Goal: Download file/media

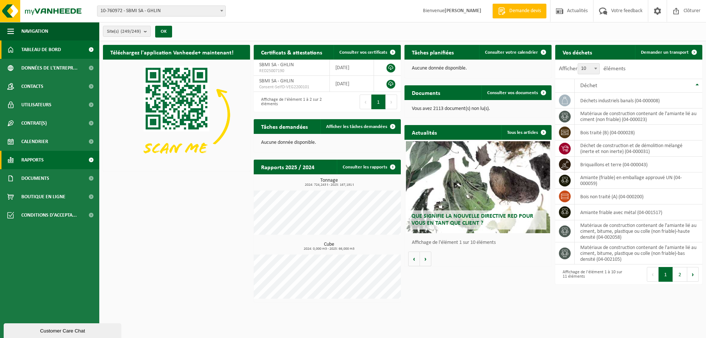
click at [36, 164] on span "Rapports" at bounding box center [32, 160] width 22 height 18
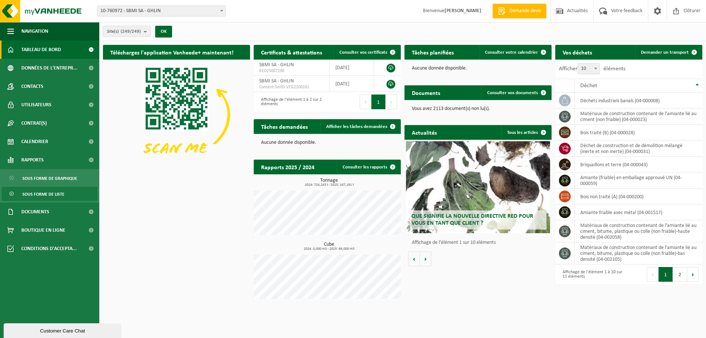
click at [43, 196] on span "Sous forme de liste" at bounding box center [43, 194] width 42 height 14
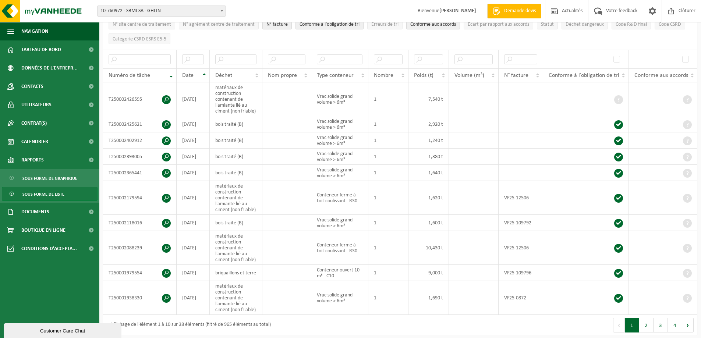
scroll to position [221, 0]
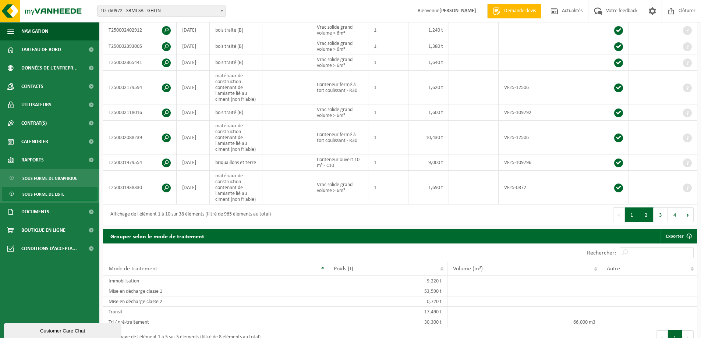
click at [642, 210] on button "2" at bounding box center [646, 215] width 14 height 15
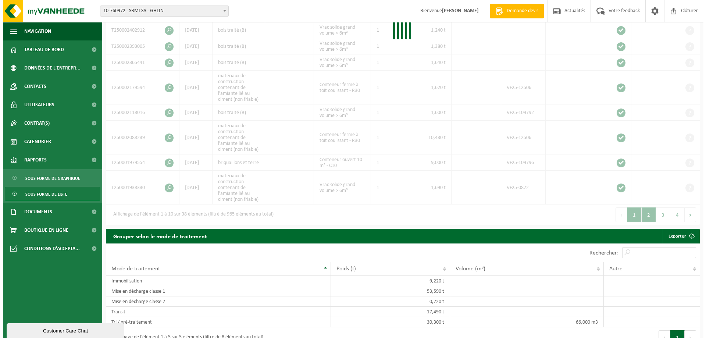
scroll to position [250, 0]
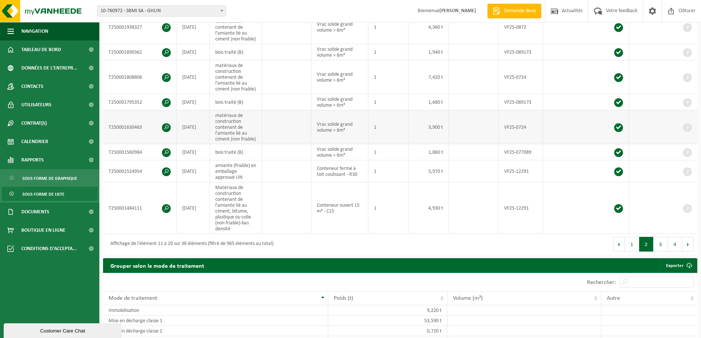
click at [164, 127] on span at bounding box center [166, 127] width 9 height 9
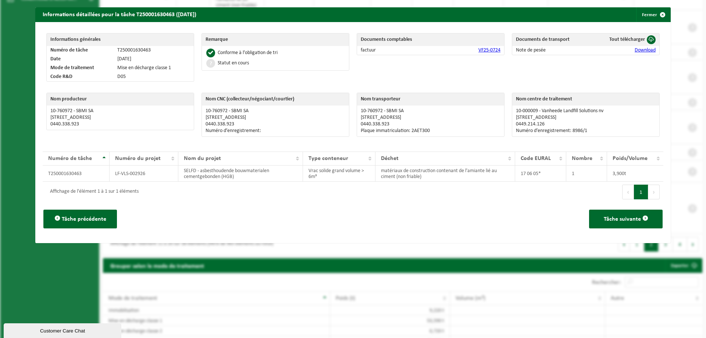
click at [639, 52] on link "Download" at bounding box center [645, 50] width 21 height 6
click at [506, 17] on div "Informations détaillées pour la tâche T250001630463 ([DATE]) Fermer" at bounding box center [353, 14] width 636 height 15
click at [659, 13] on span "button" at bounding box center [663, 14] width 15 height 15
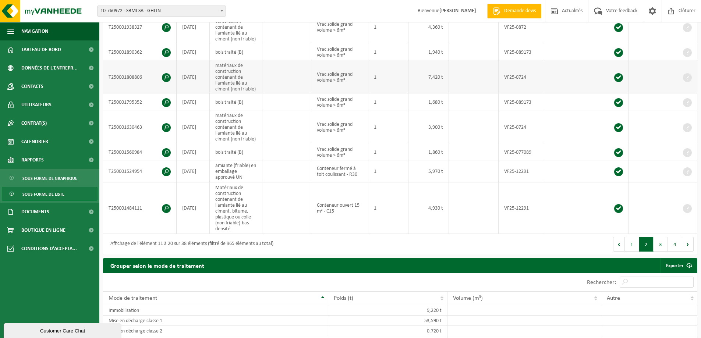
click at [168, 73] on span at bounding box center [166, 77] width 9 height 9
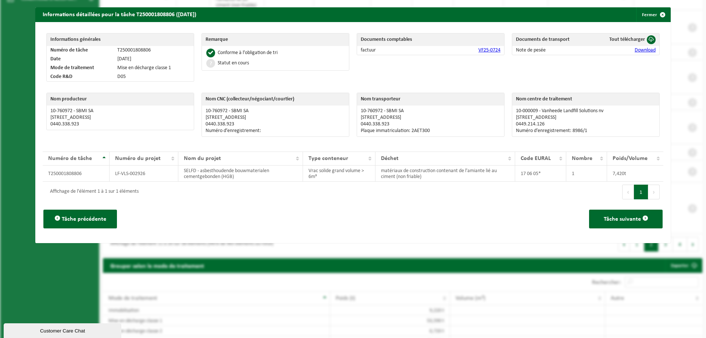
click at [636, 54] on td "Download" at bounding box center [625, 50] width 69 height 9
click at [638, 51] on link "Download" at bounding box center [645, 50] width 21 height 6
